Goal: Transaction & Acquisition: Purchase product/service

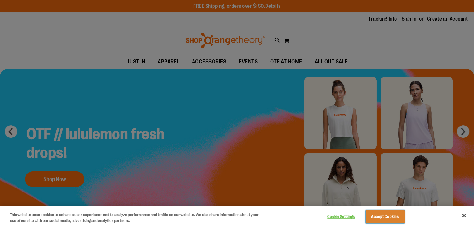
click at [380, 216] on button "Accept Cookies" at bounding box center [385, 217] width 39 height 13
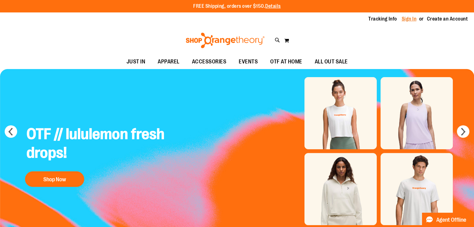
click at [402, 17] on link "Sign In" at bounding box center [409, 19] width 15 height 7
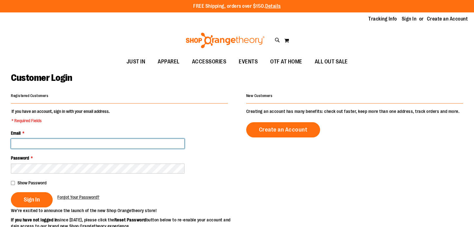
click at [171, 146] on input "Email *" at bounding box center [98, 144] width 174 height 10
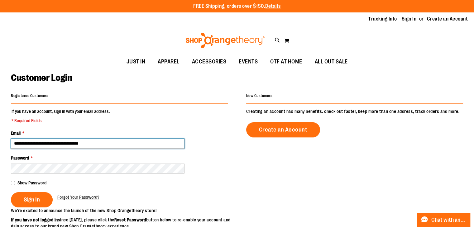
type input "**********"
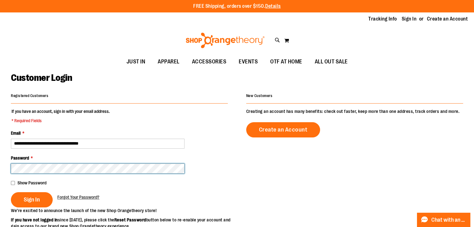
click at [11, 193] on button "Sign In" at bounding box center [32, 200] width 42 height 15
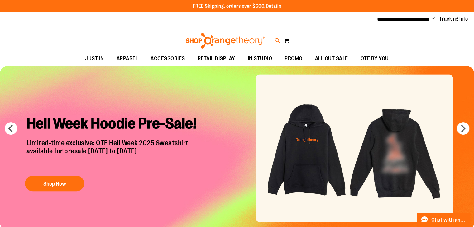
click at [277, 40] on icon at bounding box center [277, 40] width 5 height 7
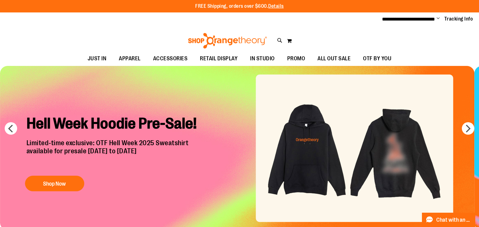
click at [222, 35] on input "Search" at bounding box center [239, 35] width 379 height 21
type input "*********"
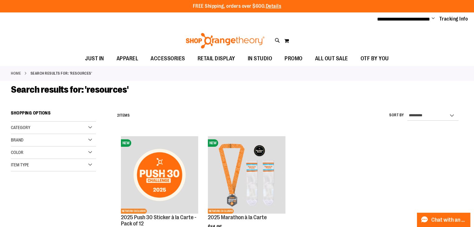
click at [98, 79] on div "Home Search results for: 'resources'" at bounding box center [237, 73] width 474 height 15
click at [277, 39] on icon at bounding box center [277, 40] width 5 height 7
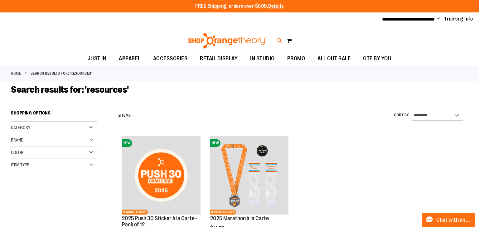
type input "*********"
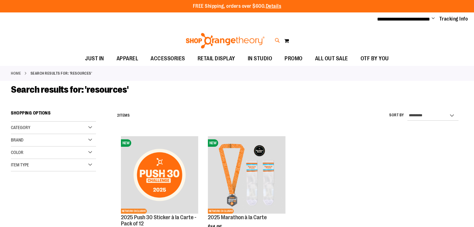
click at [276, 40] on icon at bounding box center [277, 40] width 5 height 7
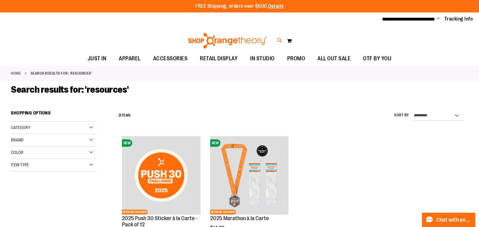
type input "*********"
click at [116, 39] on input "*********" at bounding box center [239, 35] width 379 height 21
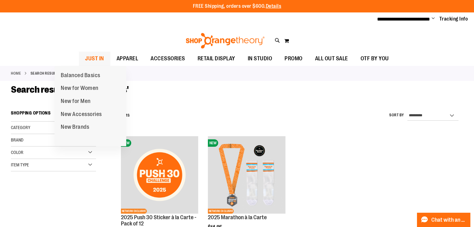
click at [85, 55] on span "JUST IN" at bounding box center [94, 59] width 19 height 14
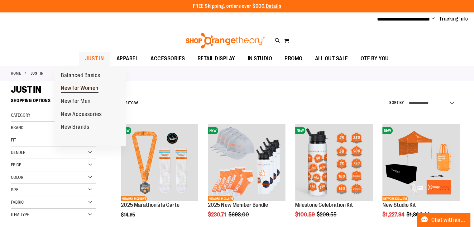
click at [75, 89] on span "New for Women" at bounding box center [80, 89] width 38 height 8
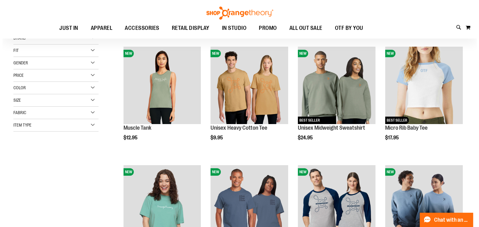
scroll to position [79, 0]
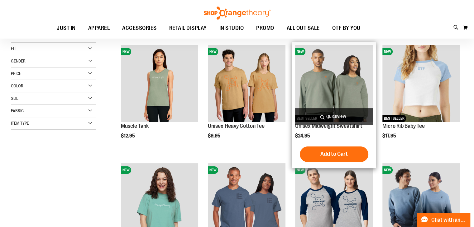
click at [318, 120] on span "Quickview" at bounding box center [334, 116] width 78 height 17
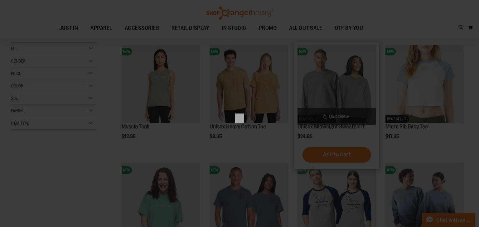
scroll to position [0, 0]
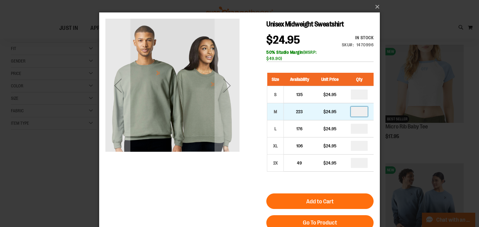
drag, startPoint x: 364, startPoint y: 113, endPoint x: 354, endPoint y: 110, distance: 11.0
click at [354, 110] on input "number" at bounding box center [359, 112] width 17 height 10
type input "*"
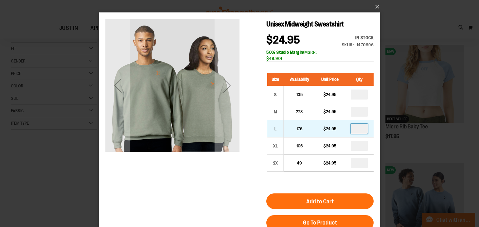
click at [364, 130] on input "number" at bounding box center [359, 129] width 17 height 10
type input "*"
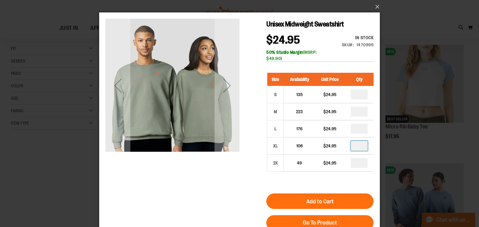
click at [363, 147] on input "number" at bounding box center [359, 146] width 17 height 10
type input "*"
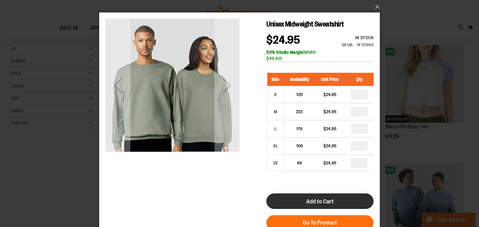
type input "*"
click at [312, 206] on button "Add to Cart" at bounding box center [319, 202] width 107 height 16
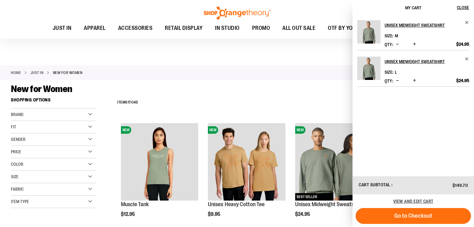
scroll to position [133, 0]
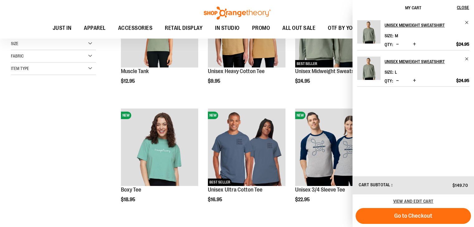
click at [79, 136] on div "**********" at bounding box center [237, 170] width 452 height 419
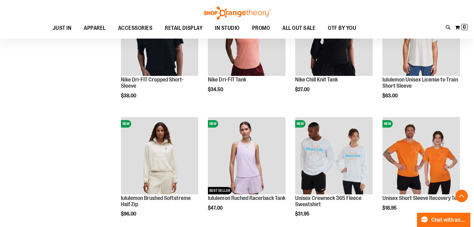
scroll to position [490, 0]
